Goal: Navigation & Orientation: Find specific page/section

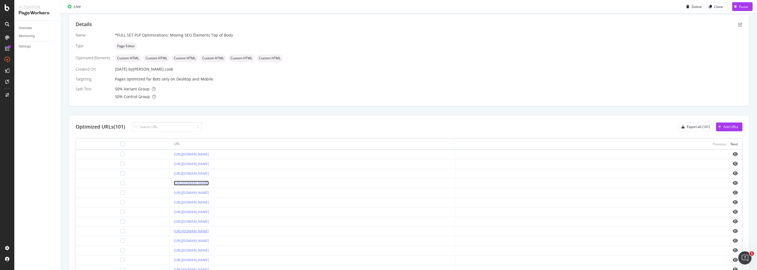
scroll to position [158, 0]
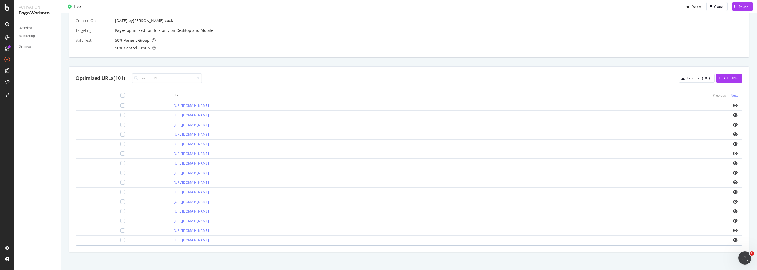
click at [375, 95] on div "Next" at bounding box center [733, 95] width 7 height 5
click at [375, 94] on div "Next" at bounding box center [733, 95] width 7 height 5
click at [375, 93] on div "Next" at bounding box center [733, 95] width 7 height 5
click at [375, 94] on div "Next" at bounding box center [733, 95] width 7 height 5
click at [375, 95] on div "Next" at bounding box center [733, 95] width 7 height 5
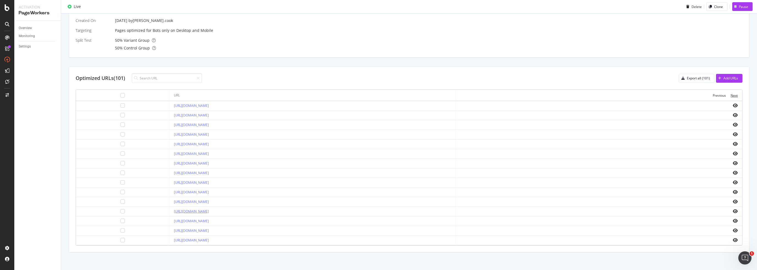
drag, startPoint x: 730, startPoint y: 94, endPoint x: 275, endPoint y: 212, distance: 470.8
click at [275, 212] on table "URL Previous Next https://www.lowes.com/pl/power-tool-accessories/drill-bits/dr…" at bounding box center [409, 168] width 666 height 156
drag, startPoint x: 205, startPoint y: 227, endPoint x: 201, endPoint y: 231, distance: 4.9
click at [375, 95] on div "Next" at bounding box center [733, 95] width 7 height 5
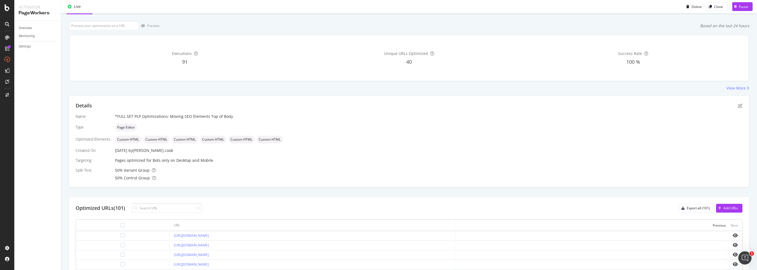
scroll to position [0, 0]
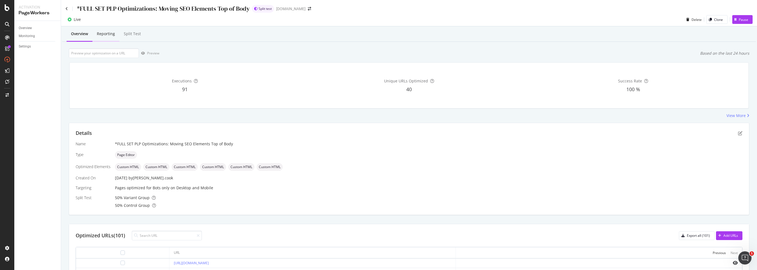
click at [109, 33] on div "Reporting" at bounding box center [106, 34] width 18 height 6
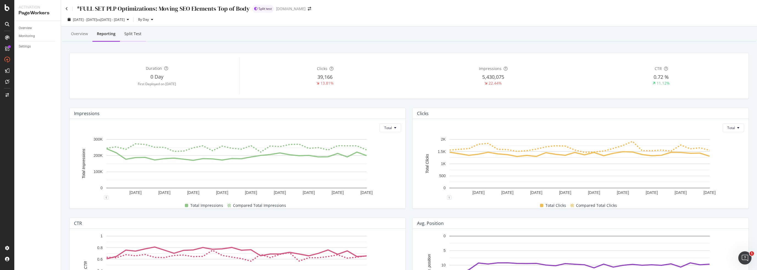
click at [138, 35] on div "Split Test" at bounding box center [132, 34] width 17 height 6
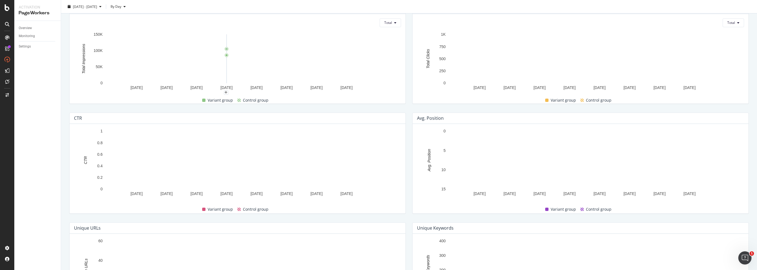
scroll to position [187, 0]
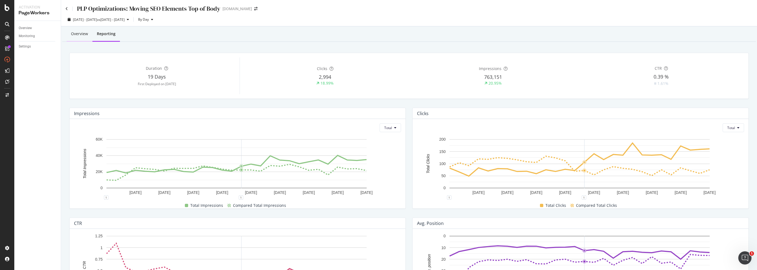
click at [78, 36] on div "Overview" at bounding box center [79, 34] width 17 height 6
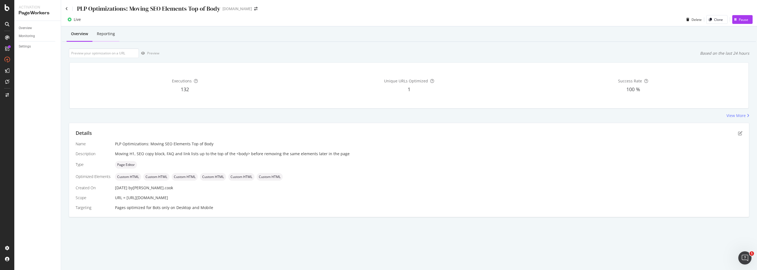
click at [105, 39] on div "Reporting" at bounding box center [105, 34] width 27 height 15
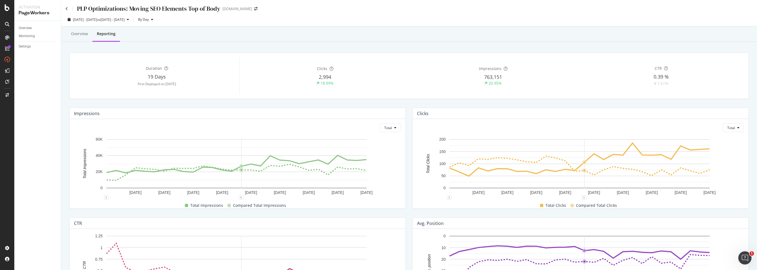
click at [103, 10] on div "PLP Optimizations: Moving SEO Elements Top of Body" at bounding box center [148, 8] width 143 height 9
click at [125, 20] on span "vs [DATE] - [DATE]" at bounding box center [111, 19] width 28 height 5
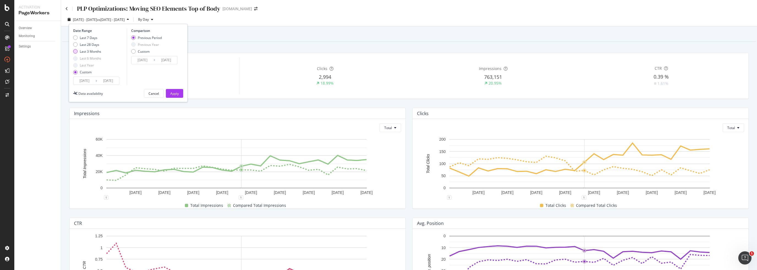
click at [92, 49] on div "Last 3 Months" at bounding box center [90, 51] width 21 height 5
type input "[DATE]"
click at [169, 93] on button "Apply" at bounding box center [174, 93] width 17 height 9
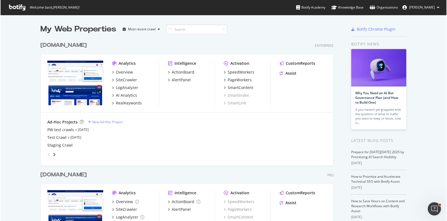
scroll to position [216, 438]
click at [84, 175] on div "www.lowessecondary.com" at bounding box center [63, 175] width 46 height 8
